Goal: Information Seeking & Learning: Find specific page/section

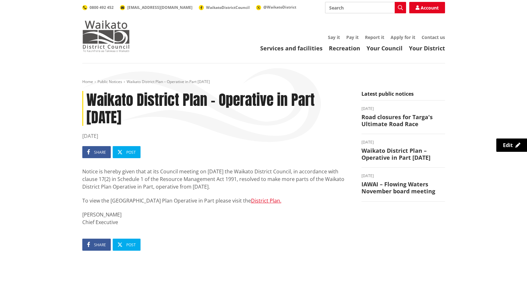
click at [99, 38] on img at bounding box center [105, 36] width 47 height 32
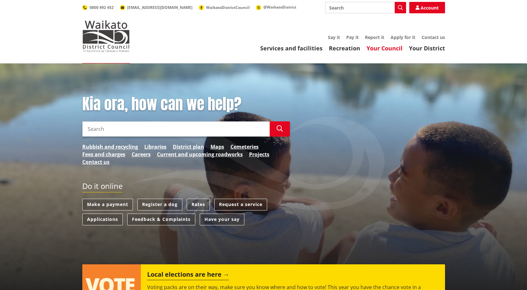
click at [384, 49] on link "Your Council" at bounding box center [385, 48] width 36 height 8
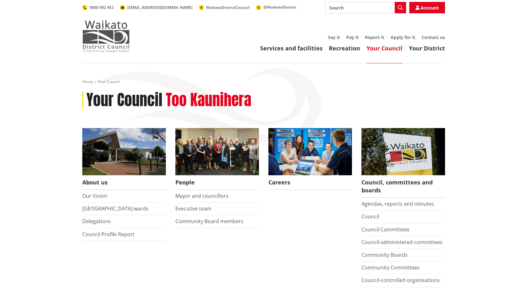
click at [107, 38] on img at bounding box center [105, 36] width 47 height 32
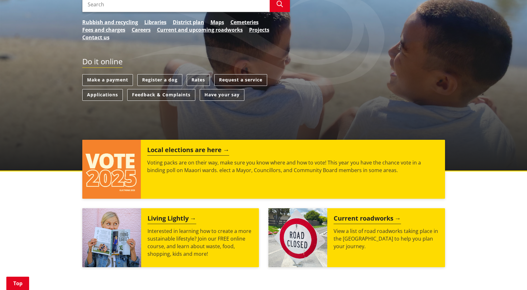
scroll to position [127, 0]
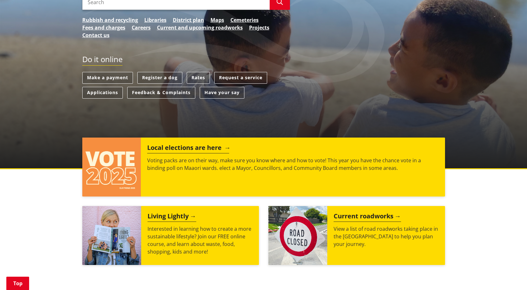
click at [189, 150] on h2 "Local elections are here" at bounding box center [188, 148] width 82 height 9
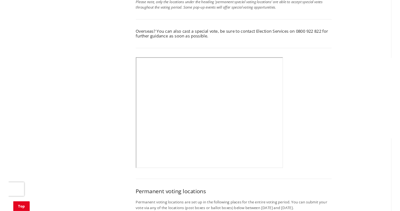
scroll to position [285, 0]
